Goal: Transaction & Acquisition: Purchase product/service

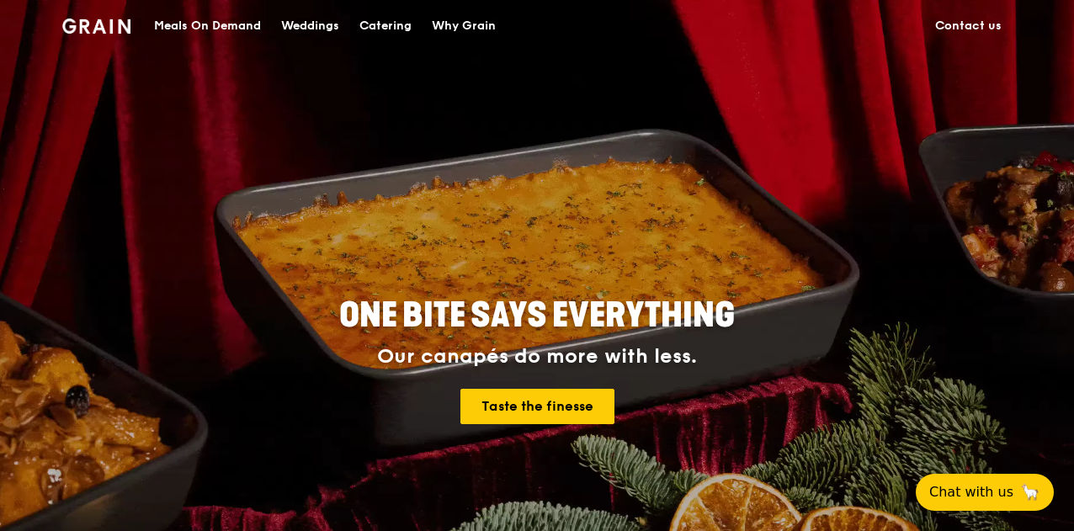
click at [217, 28] on div "Meals On Demand" at bounding box center [207, 26] width 107 height 50
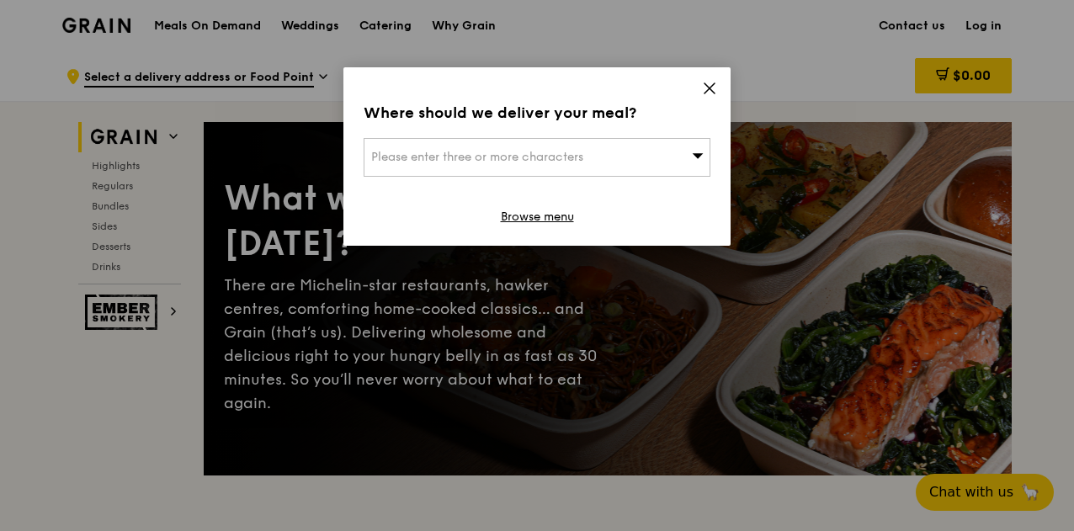
click at [713, 85] on icon at bounding box center [709, 88] width 10 height 10
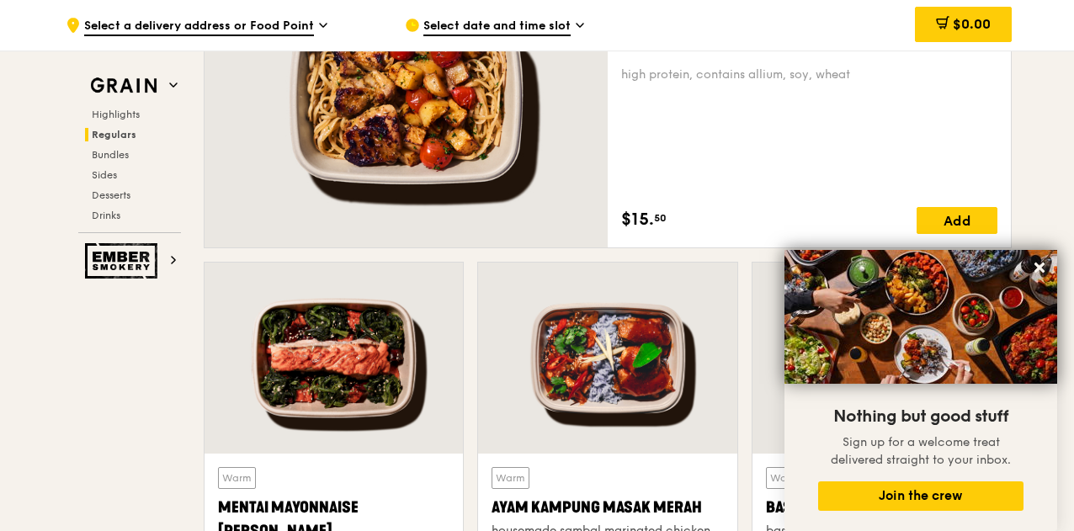
scroll to position [1278, 0]
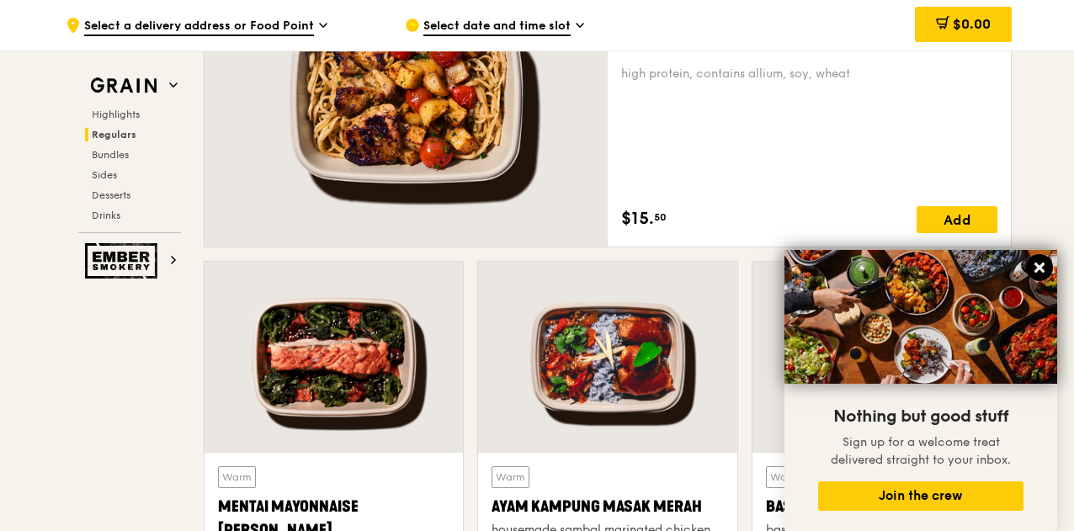
click at [1038, 273] on icon at bounding box center [1039, 267] width 15 height 15
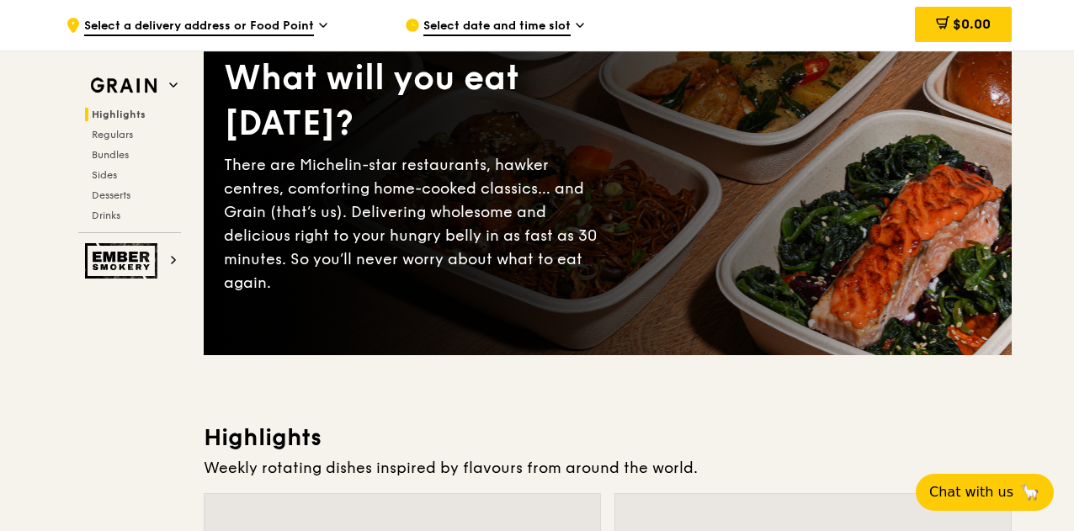
scroll to position [0, 0]
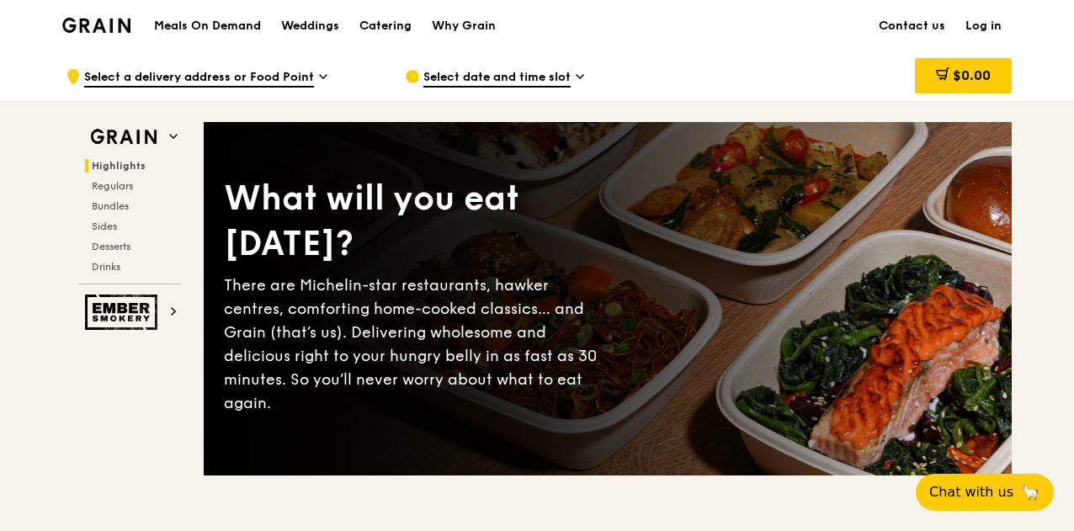
click at [224, 28] on h1 "Meals On Demand" at bounding box center [207, 26] width 107 height 17
click at [493, 78] on span "Select date and time slot" at bounding box center [496, 78] width 147 height 19
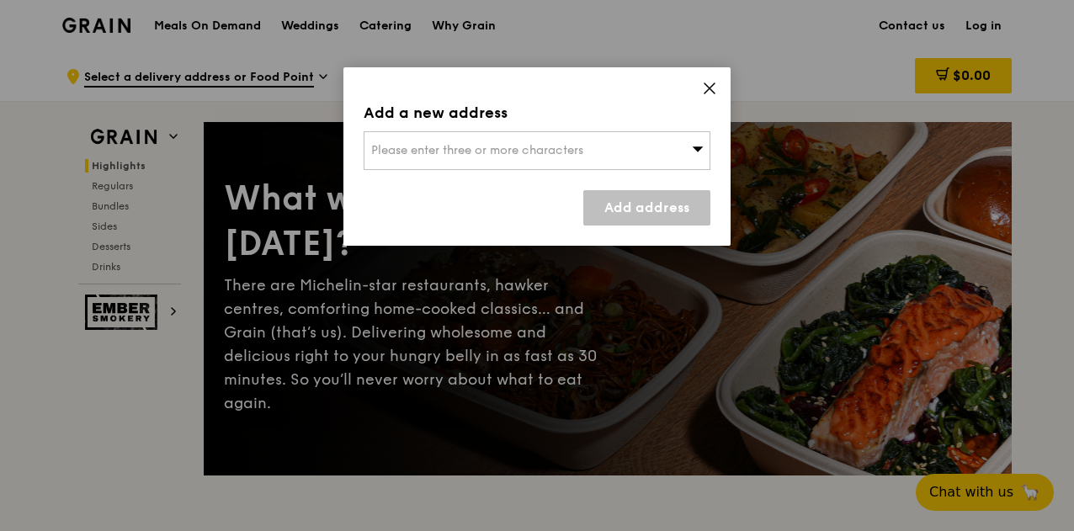
click at [527, 162] on div "Please enter three or more characters" at bounding box center [537, 150] width 347 height 39
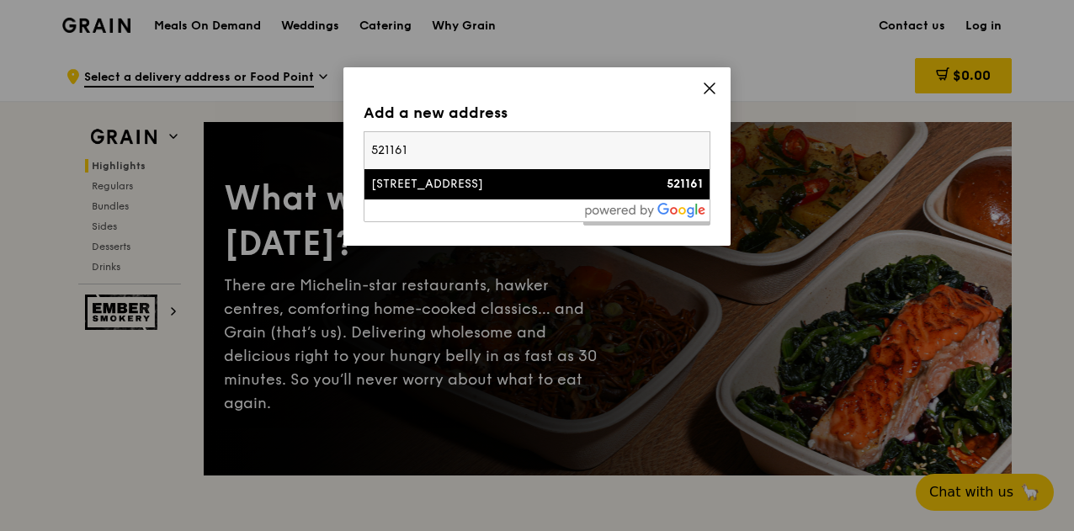
type input "521161"
click at [497, 191] on div "[STREET_ADDRESS]" at bounding box center [495, 184] width 249 height 17
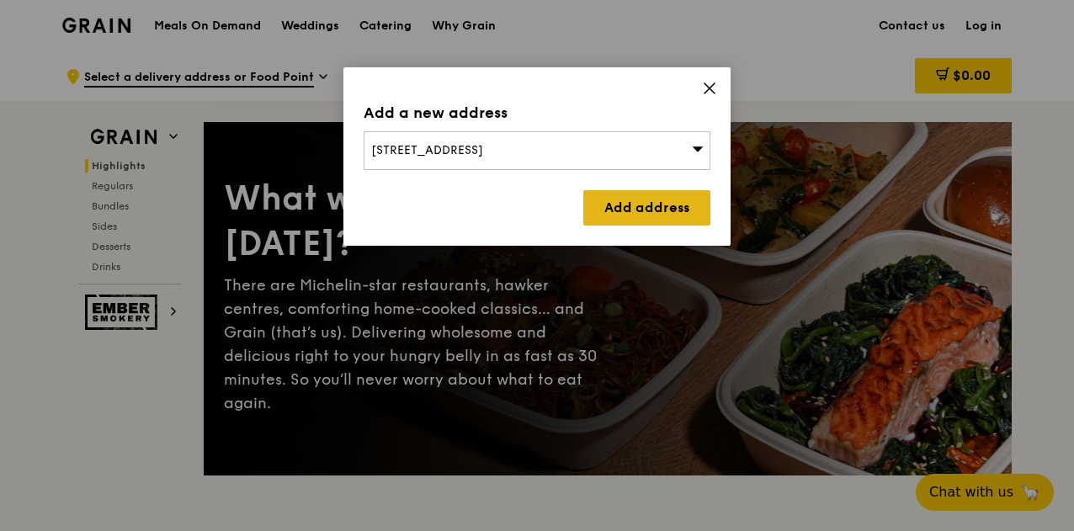
click at [629, 208] on link "Add address" at bounding box center [646, 207] width 127 height 35
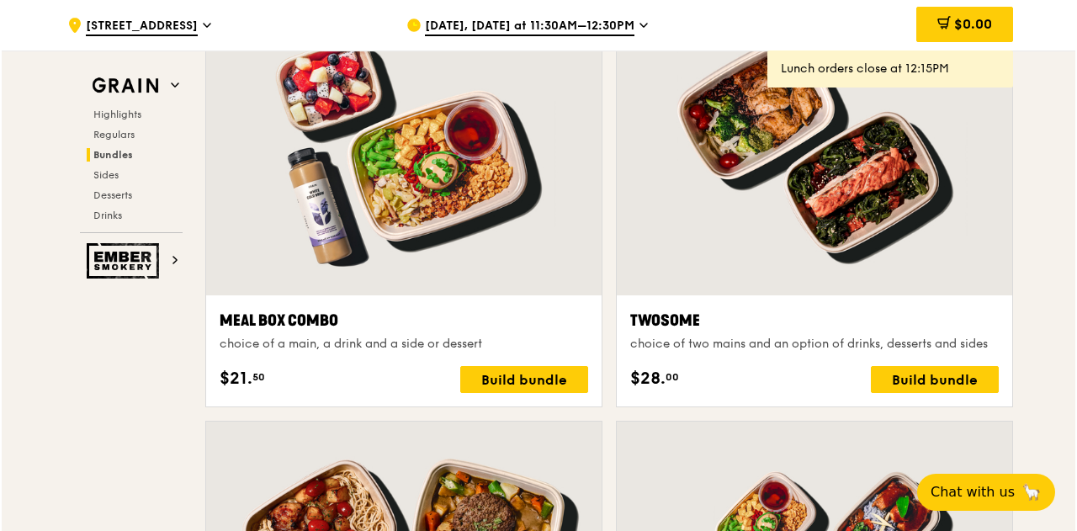
scroll to position [2524, 0]
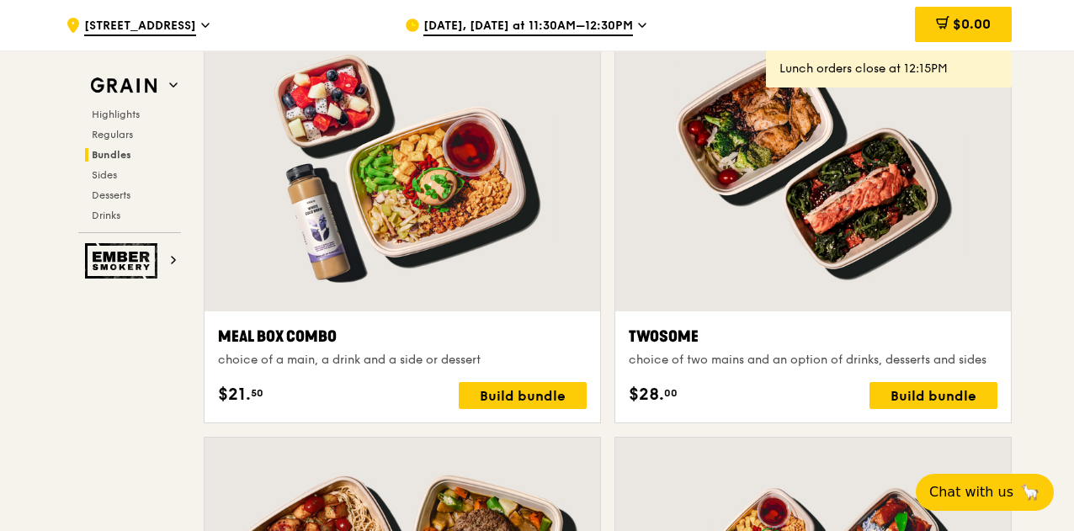
click at [512, 201] on div at bounding box center [402, 165] width 396 height 292
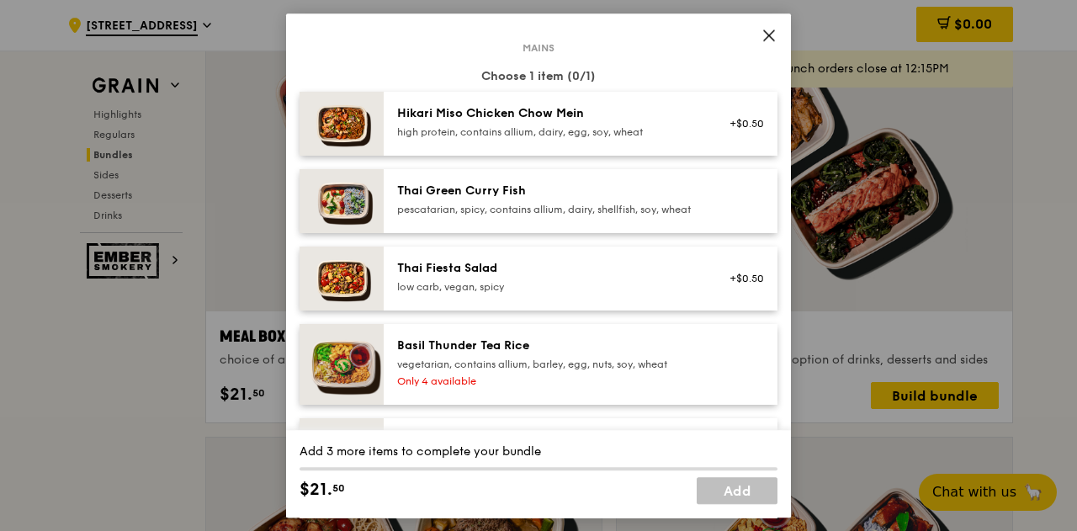
scroll to position [82, 0]
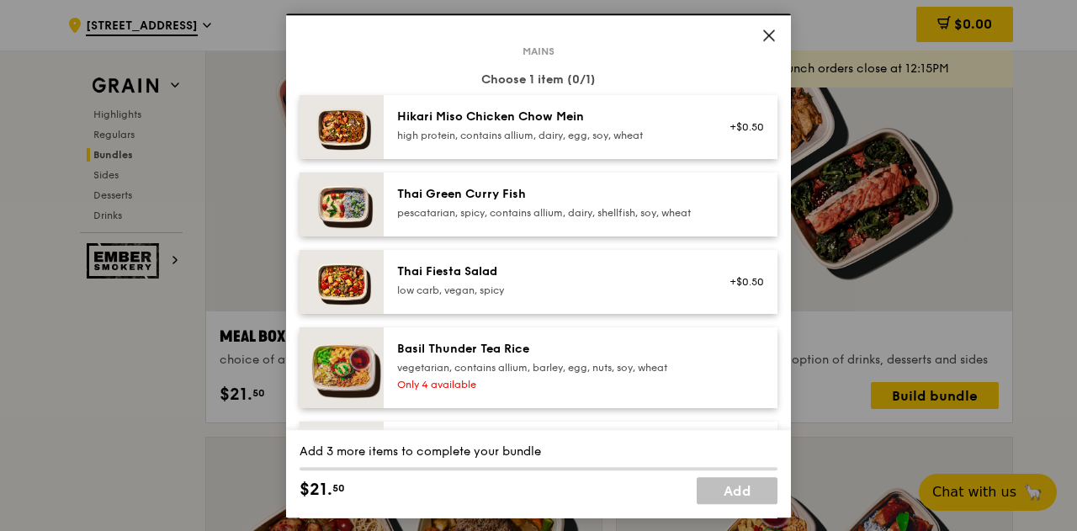
click at [668, 201] on div "Thai Green Curry Fish" at bounding box center [548, 194] width 302 height 17
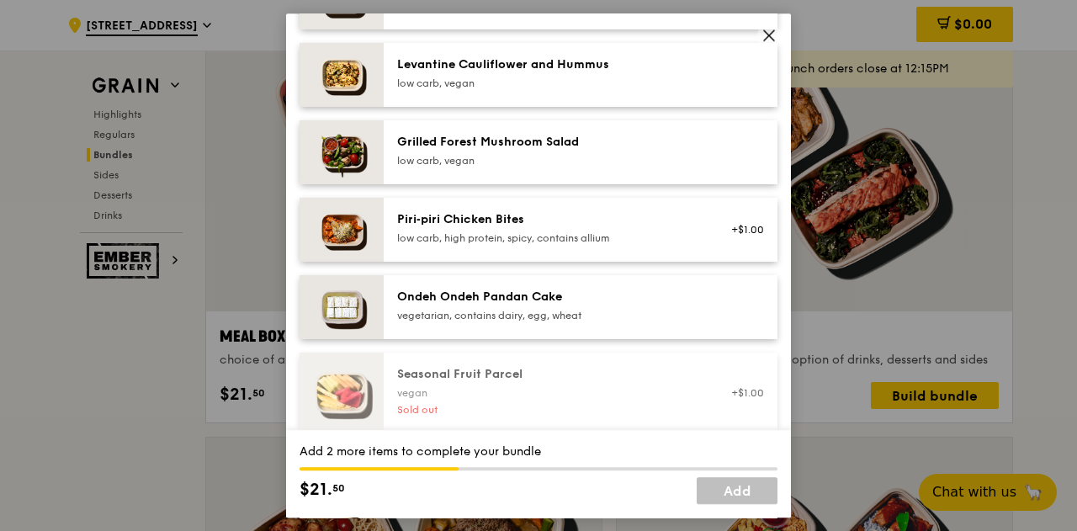
scroll to position [1094, 0]
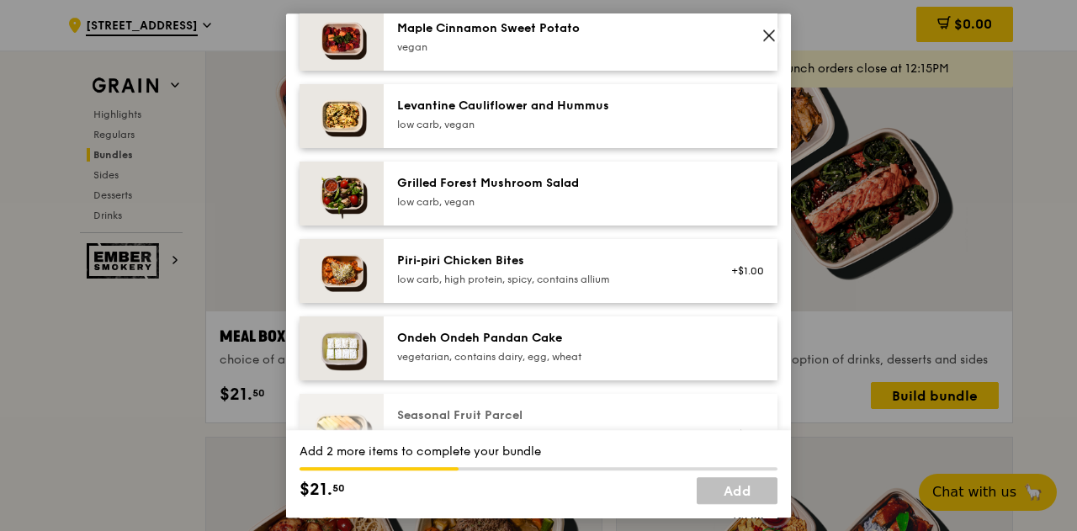
click at [633, 189] on div "Grilled Forest Mushroom Salad" at bounding box center [548, 183] width 302 height 17
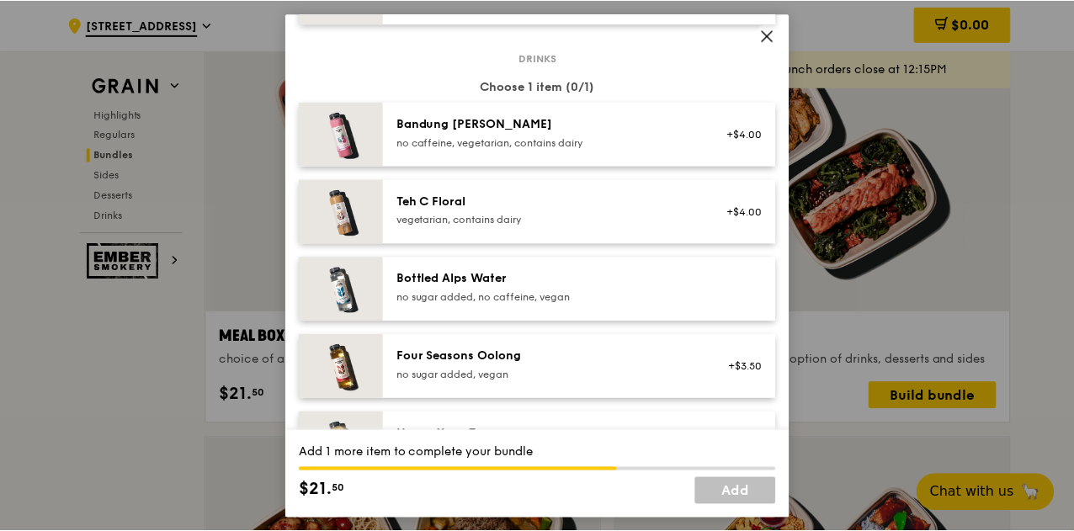
scroll to position [1830, 0]
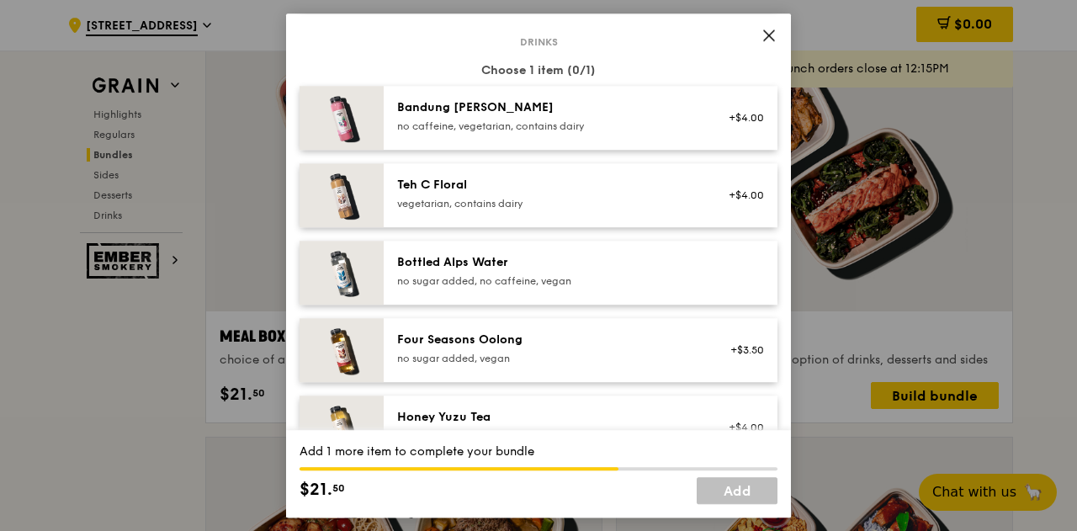
click at [638, 288] on div "no sugar added, no caffeine, vegan" at bounding box center [548, 280] width 302 height 13
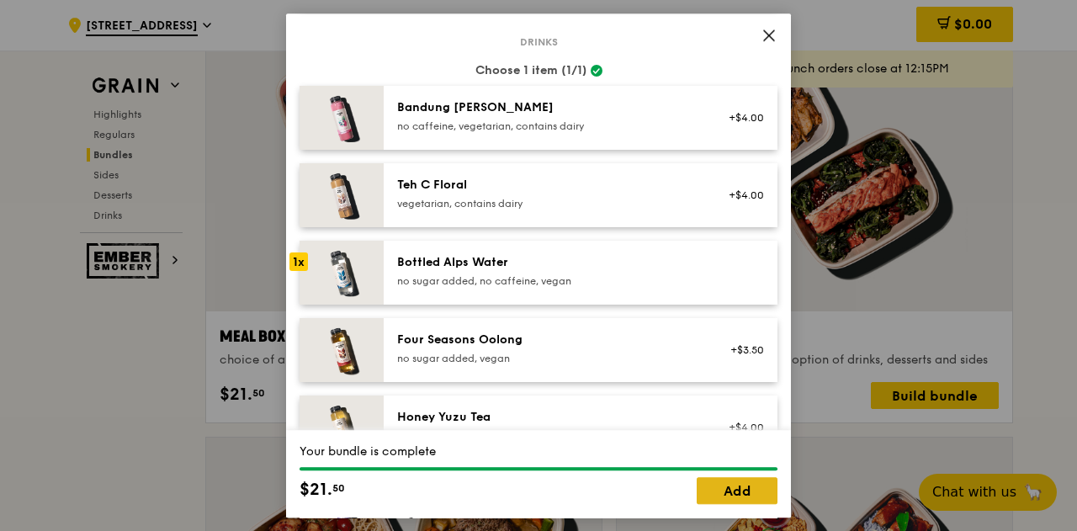
click at [735, 494] on link "Add" at bounding box center [737, 490] width 81 height 27
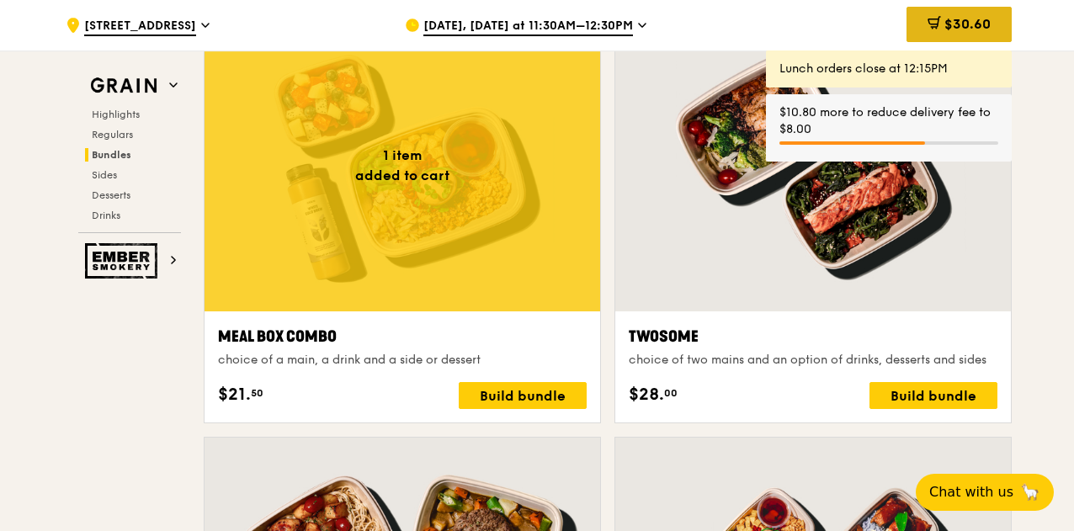
click at [972, 11] on div "$30.60" at bounding box center [958, 24] width 105 height 35
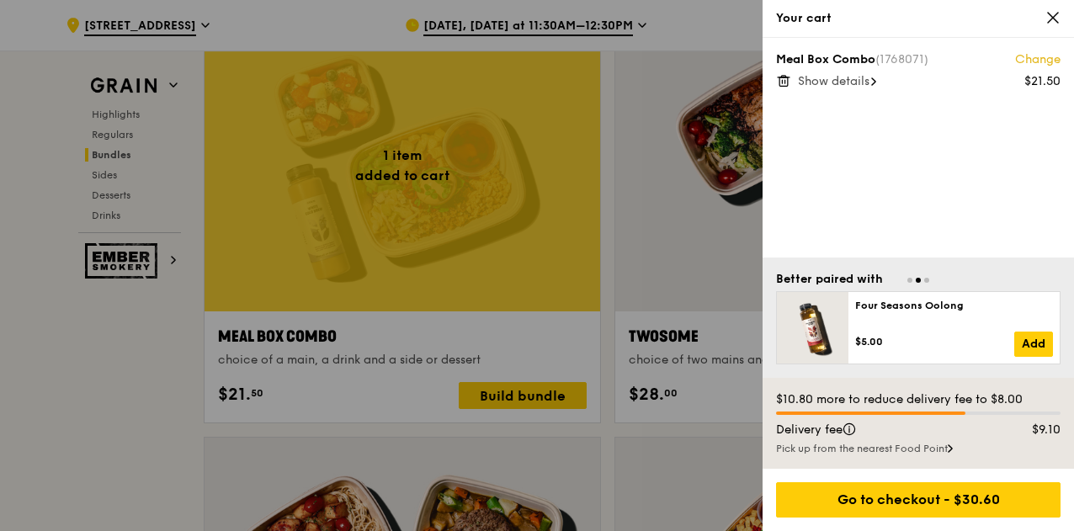
click at [1057, 16] on icon at bounding box center [1052, 17] width 15 height 15
